Goal: Information Seeking & Learning: Learn about a topic

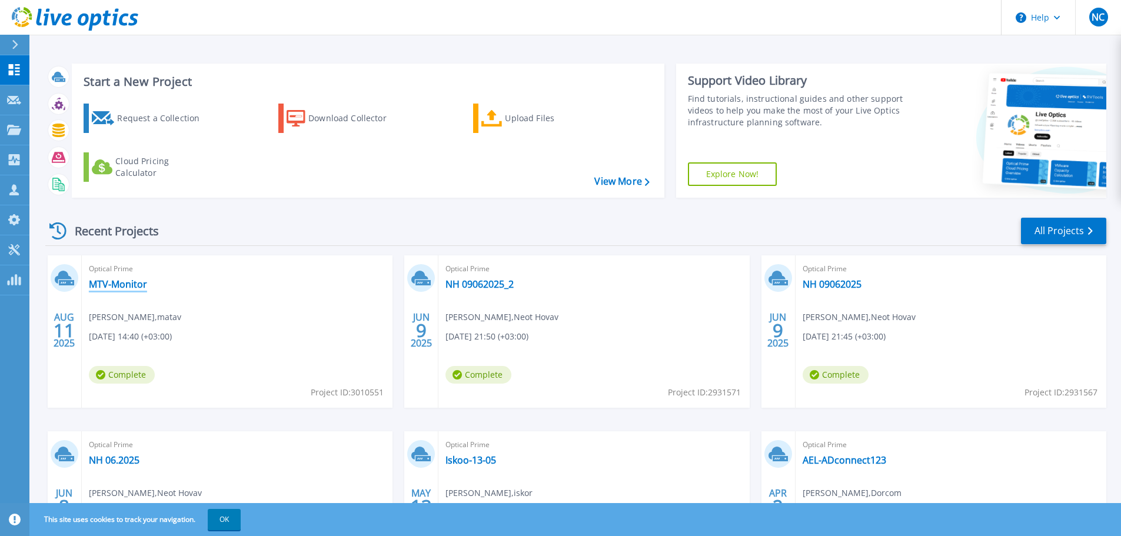
click at [132, 281] on link "MTV-Monitor" at bounding box center [118, 284] width 58 height 12
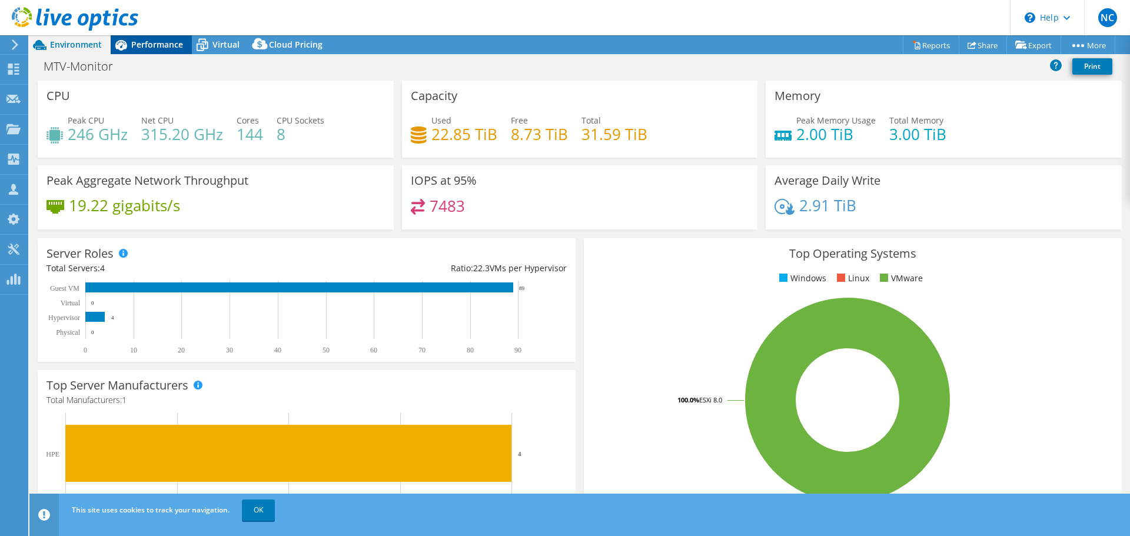
click at [182, 44] on span "Performance" at bounding box center [157, 44] width 52 height 11
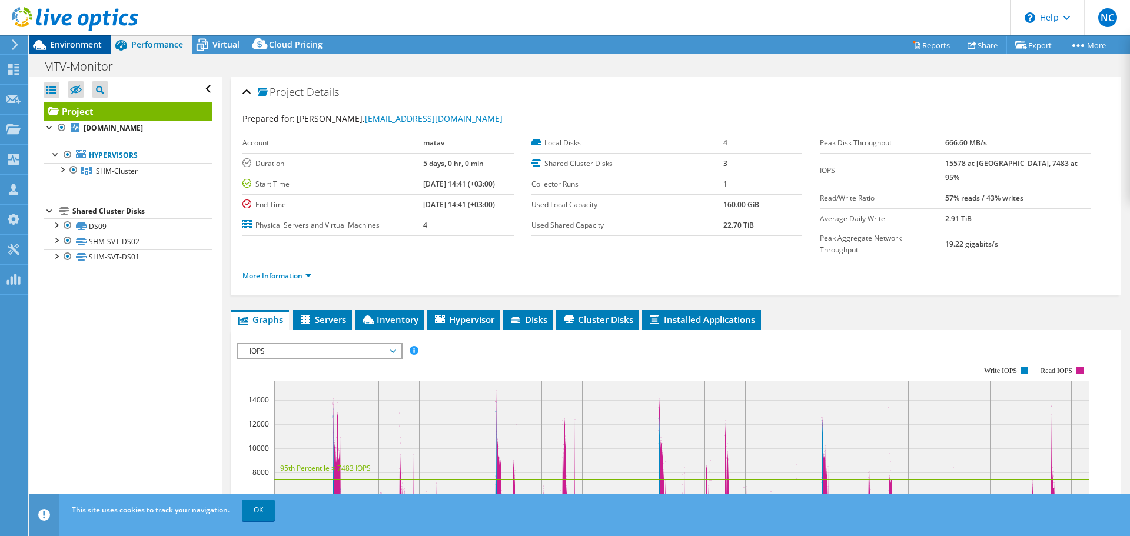
click at [87, 46] on span "Environment" at bounding box center [76, 44] width 52 height 11
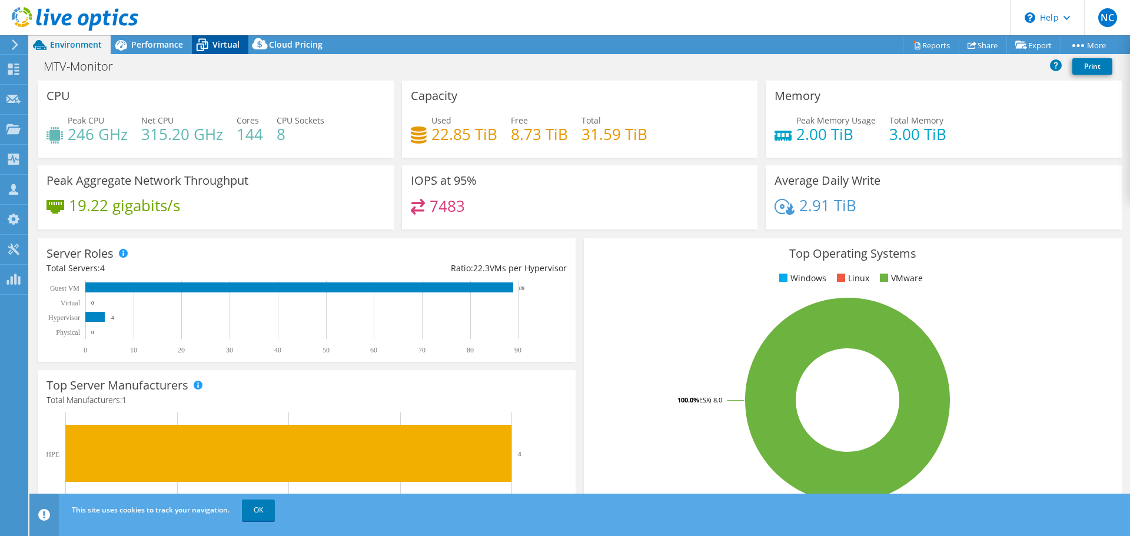
click at [215, 47] on span "Virtual" at bounding box center [225, 44] width 27 height 11
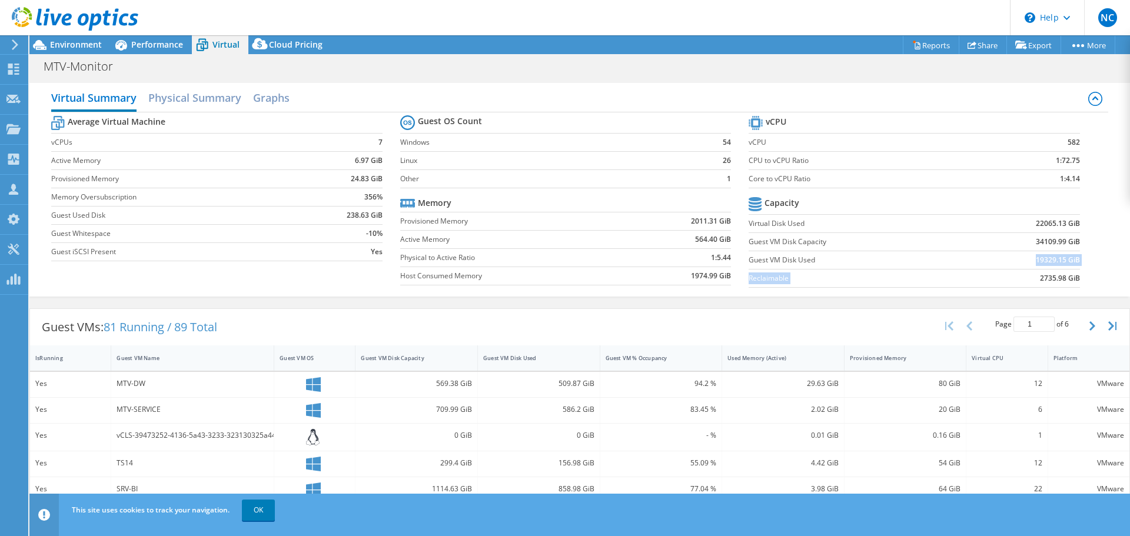
drag, startPoint x: 810, startPoint y: 260, endPoint x: 1002, endPoint y: 275, distance: 191.9
click at [1002, 275] on tbody "Capacity Virtual Disk Used 22065.13 GiB Guest VM Disk Capacity 34109.99 GiB Gue…" at bounding box center [914, 241] width 331 height 94
click at [1045, 265] on b "19329.15 GiB" at bounding box center [1058, 260] width 44 height 12
click at [1022, 227] on td "22065.13 GiB" at bounding box center [1022, 223] width 114 height 18
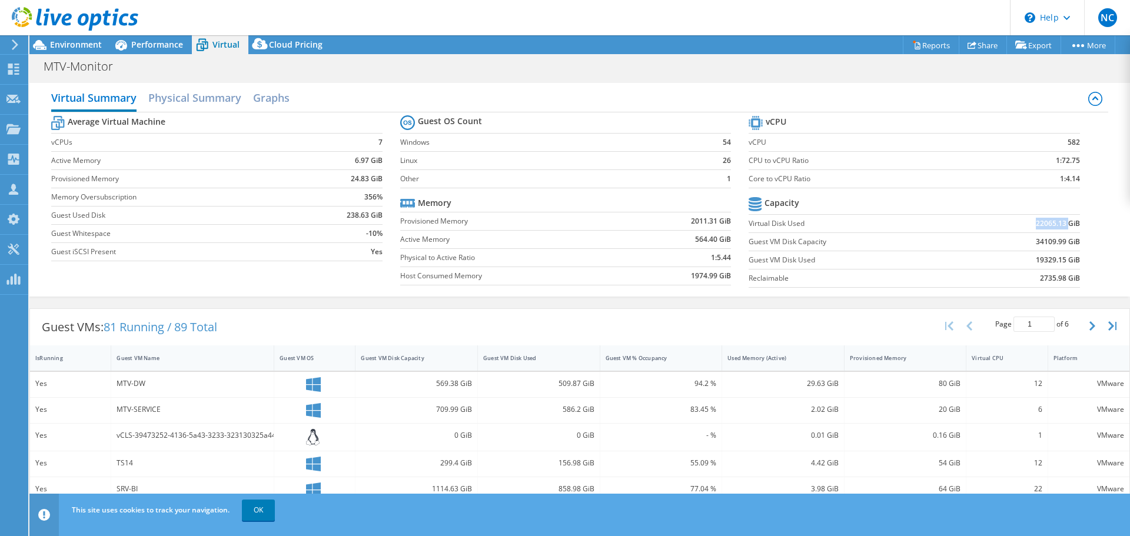
click at [1022, 227] on td "22065.13 GiB" at bounding box center [1022, 223] width 114 height 18
click at [1049, 224] on b "22065.13 GiB" at bounding box center [1058, 224] width 44 height 12
click at [1051, 258] on b "19329.15 GiB" at bounding box center [1058, 260] width 44 height 12
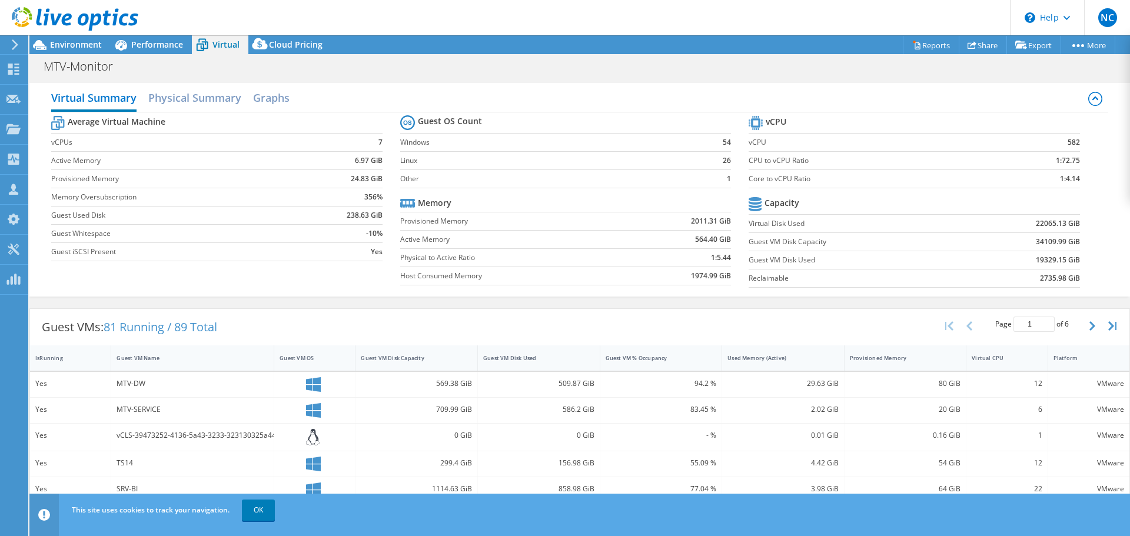
click at [1048, 226] on b "22065.13 GiB" at bounding box center [1058, 224] width 44 height 12
click at [1038, 230] on td "22065.13 GiB" at bounding box center [1022, 223] width 114 height 18
click at [1044, 251] on td "19329.15 GiB" at bounding box center [1022, 260] width 114 height 18
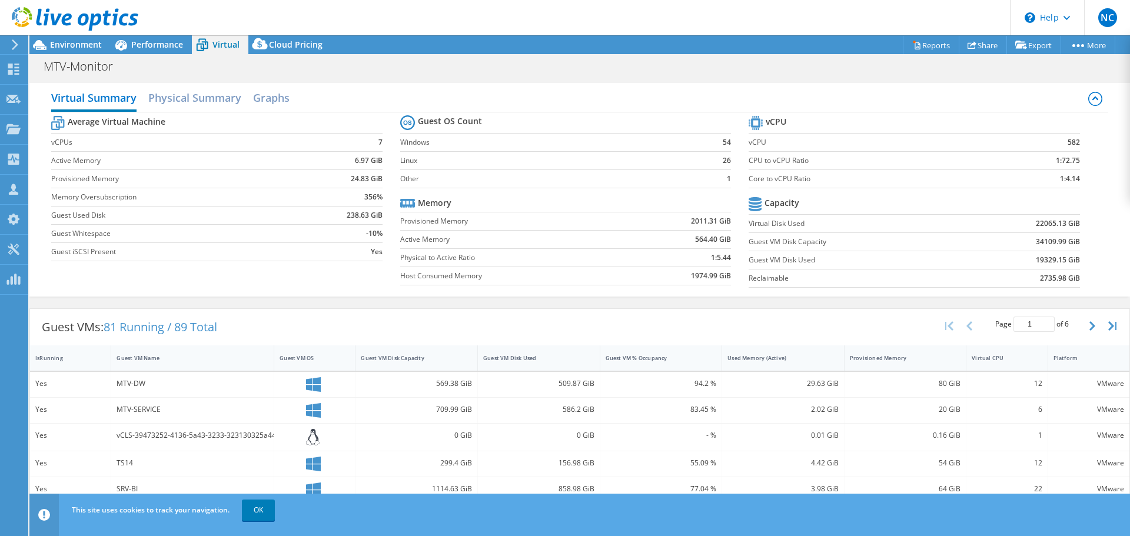
click at [1036, 248] on td "34109.99 GiB" at bounding box center [1022, 241] width 114 height 18
click at [1062, 260] on b "19329.15 GiB" at bounding box center [1058, 260] width 44 height 12
click at [1058, 261] on b "19329.15 GiB" at bounding box center [1058, 260] width 44 height 12
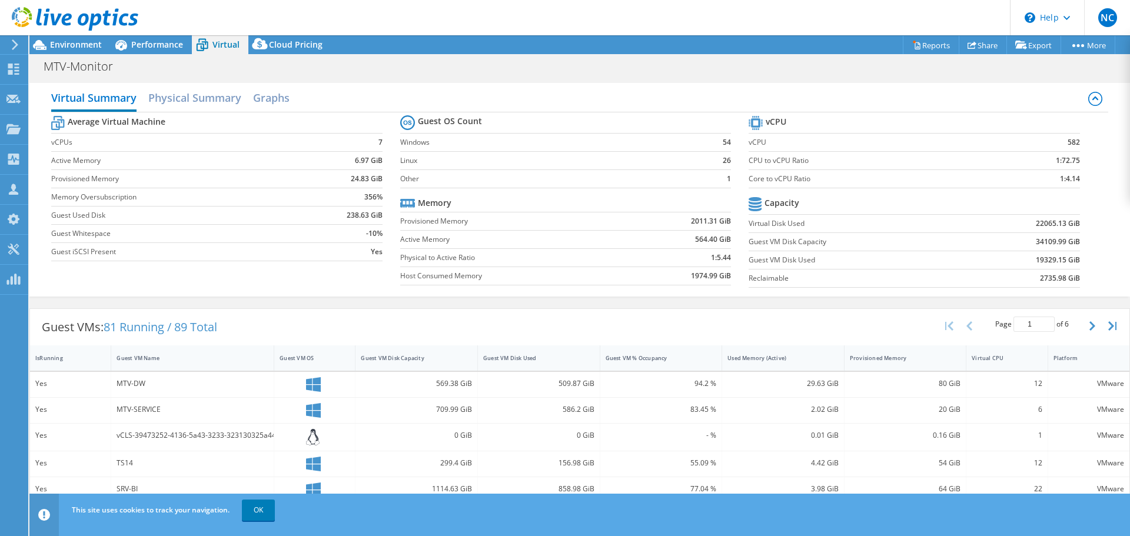
click at [1052, 225] on b "22065.13 GiB" at bounding box center [1058, 224] width 44 height 12
drag, startPoint x: 1056, startPoint y: 261, endPoint x: 808, endPoint y: 246, distance: 248.8
click at [808, 246] on tbody "Capacity Virtual Disk Used 22065.13 GiB Guest VM Disk Capacity 34109.99 GiB Gue…" at bounding box center [914, 241] width 331 height 94
click at [149, 38] on div "Performance" at bounding box center [151, 44] width 81 height 19
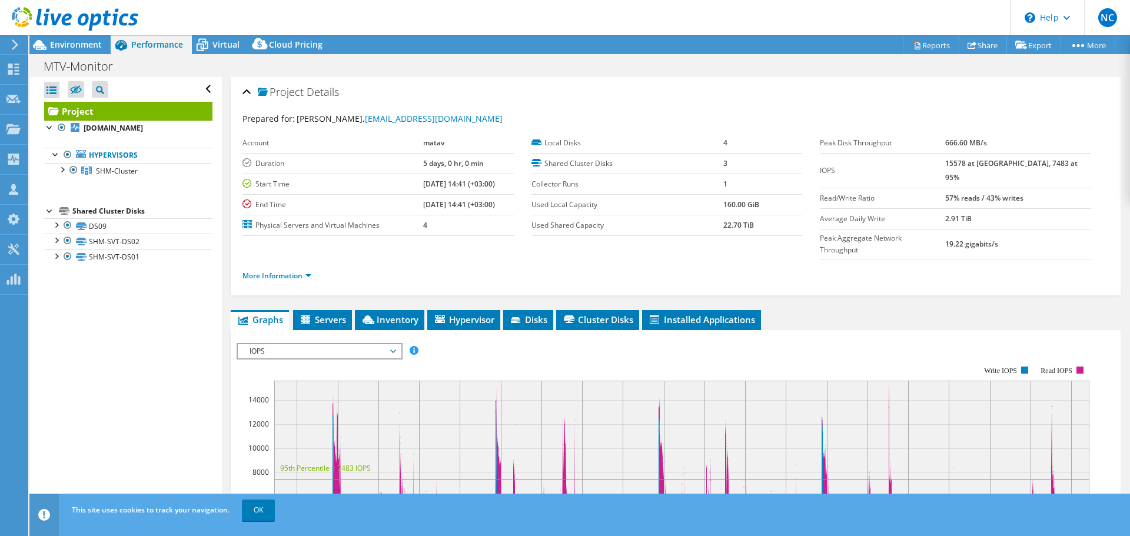
click at [92, 32] on link at bounding box center [75, 29] width 127 height 10
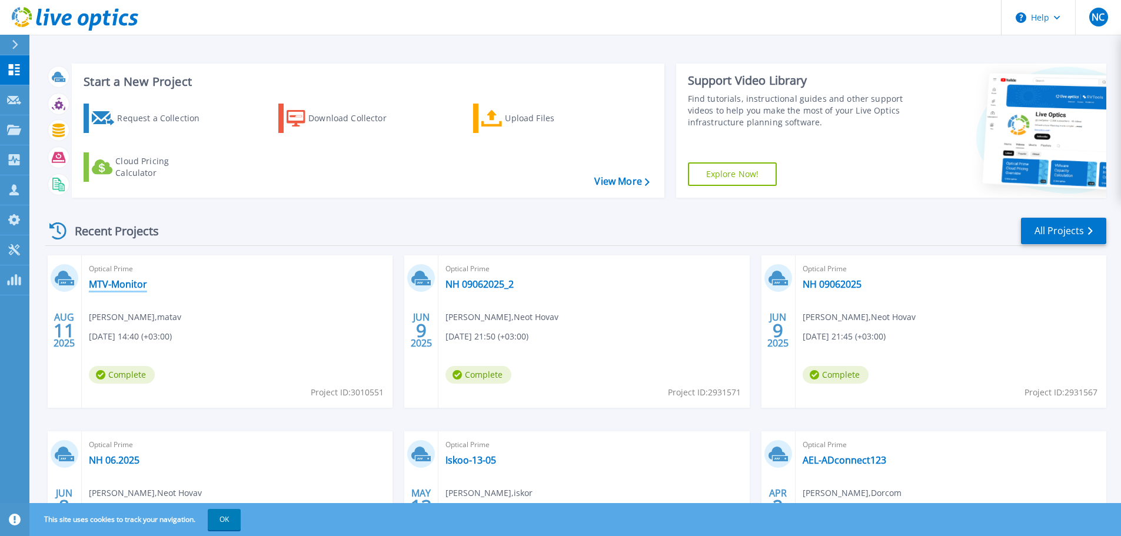
click at [144, 279] on link "MTV-Monitor" at bounding box center [118, 284] width 58 height 12
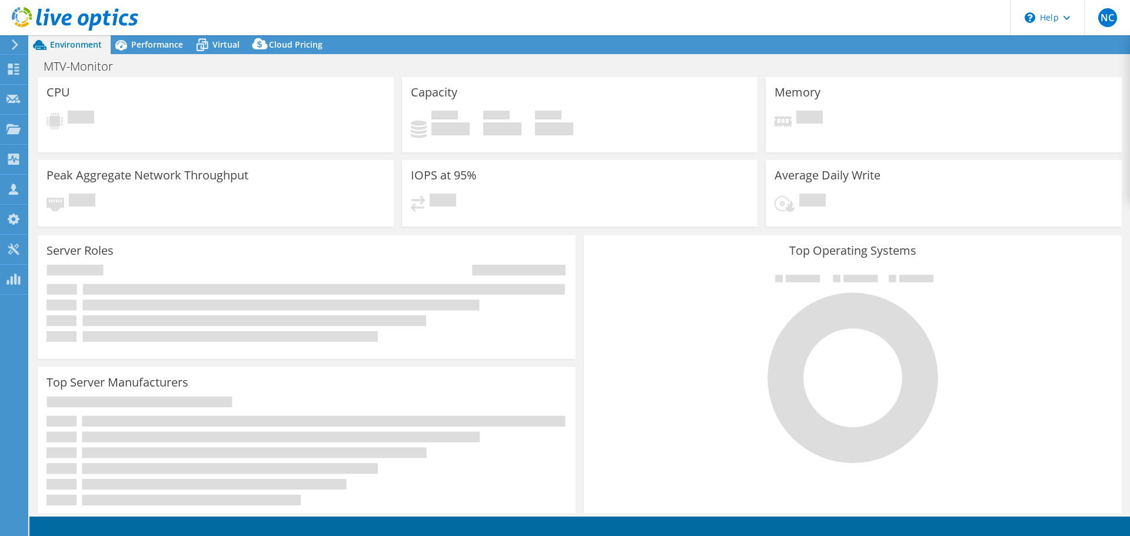
select select "USD"
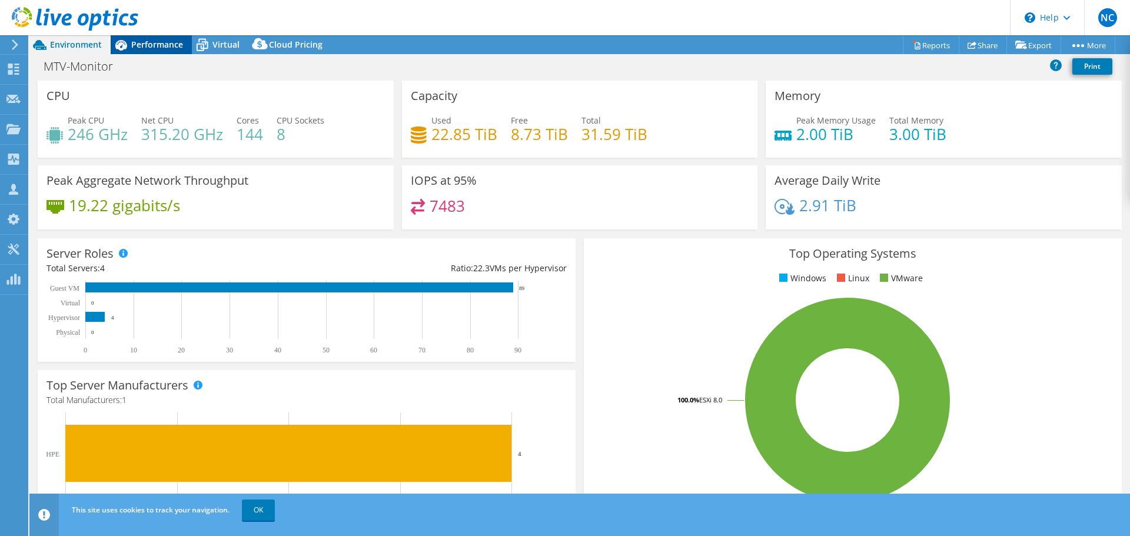
click at [153, 43] on span "Performance" at bounding box center [157, 44] width 52 height 11
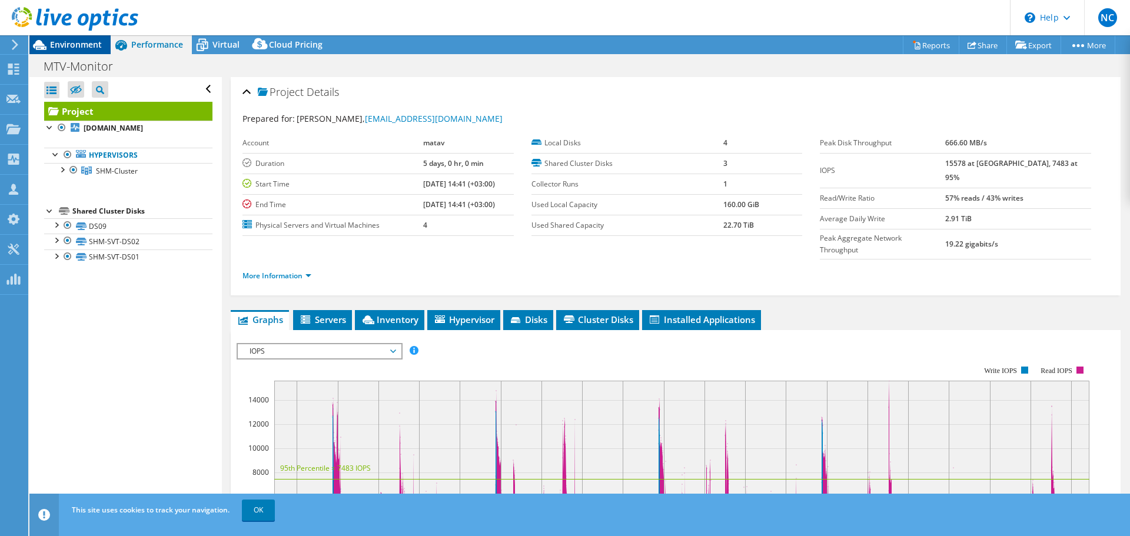
click at [69, 42] on span "Environment" at bounding box center [76, 44] width 52 height 11
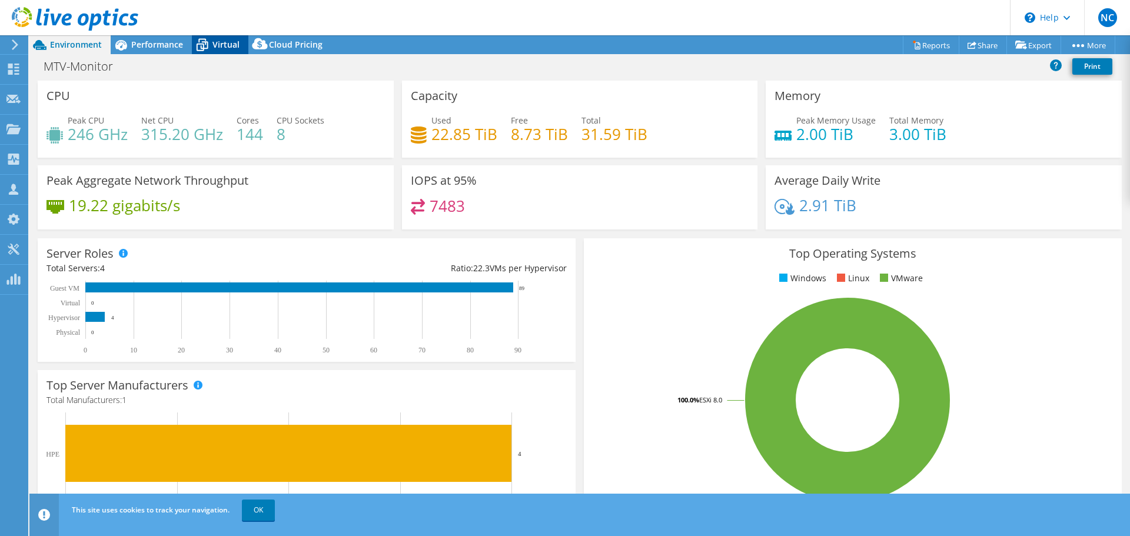
click at [227, 45] on span "Virtual" at bounding box center [225, 44] width 27 height 11
